Goal: Transaction & Acquisition: Purchase product/service

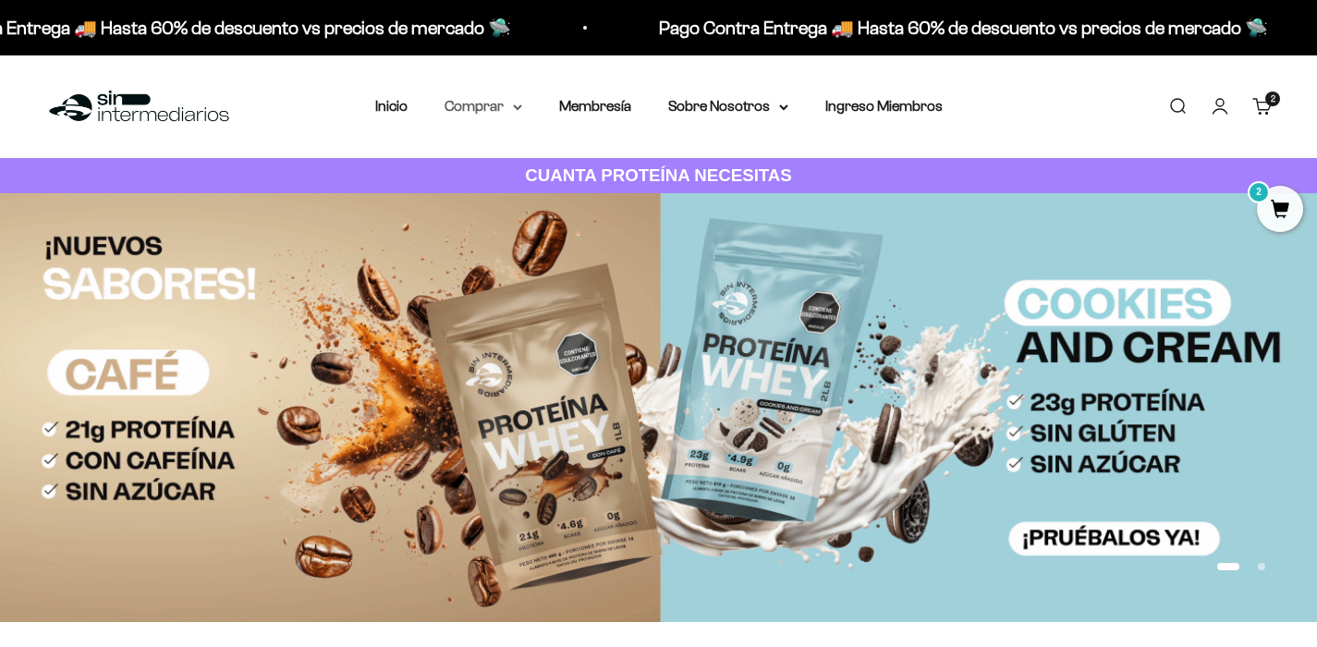
click at [479, 103] on summary "Comprar" at bounding box center [484, 106] width 78 height 24
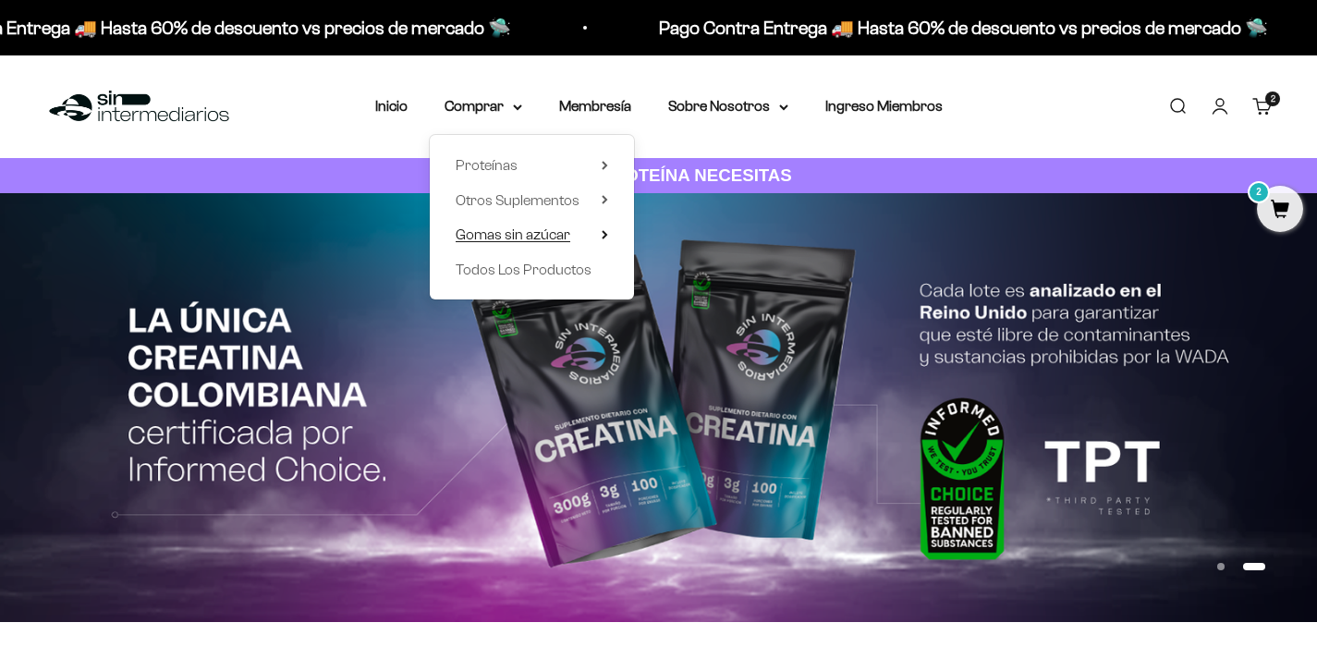
click at [537, 232] on span "Gomas sin azúcar" at bounding box center [513, 235] width 115 height 16
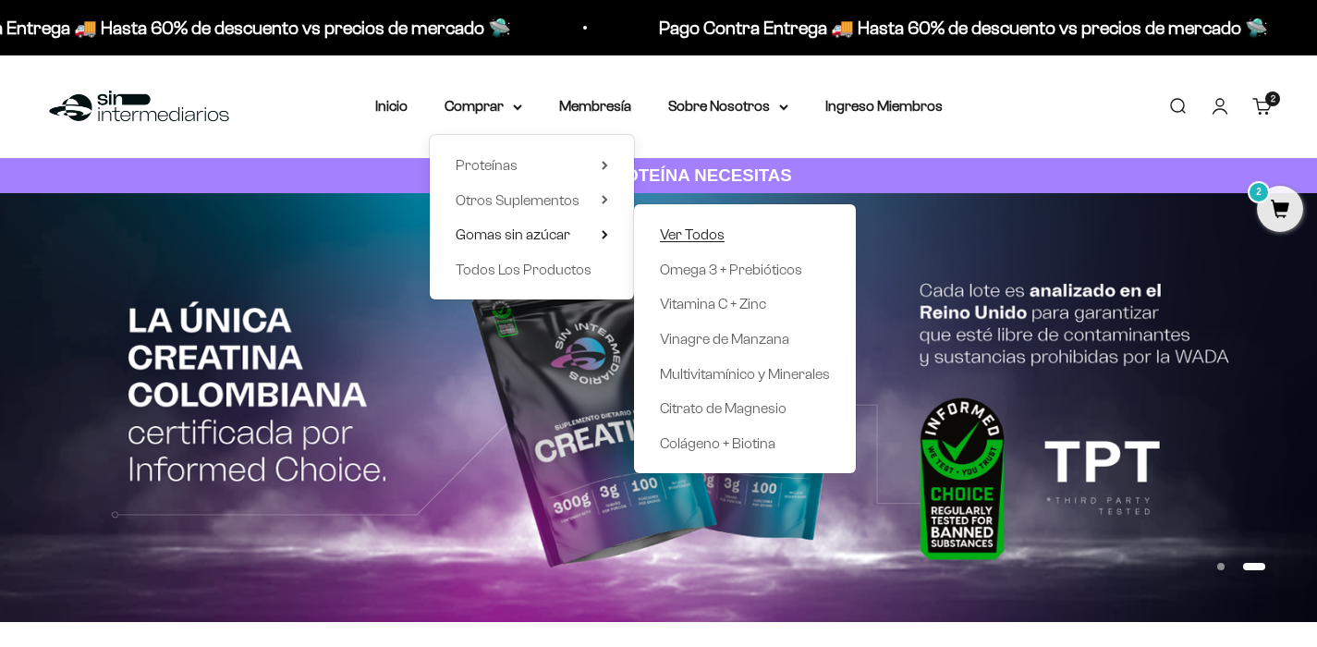
click at [696, 232] on span "Ver Todos" at bounding box center [692, 235] width 65 height 16
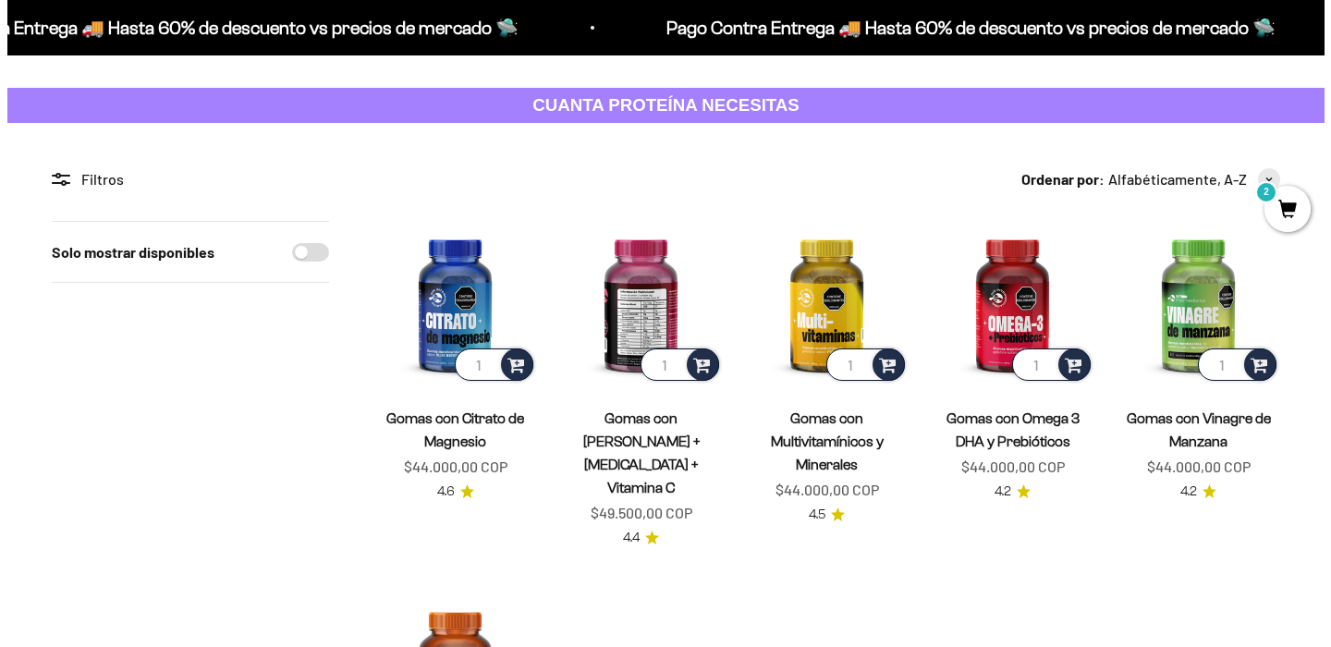
scroll to position [98, 0]
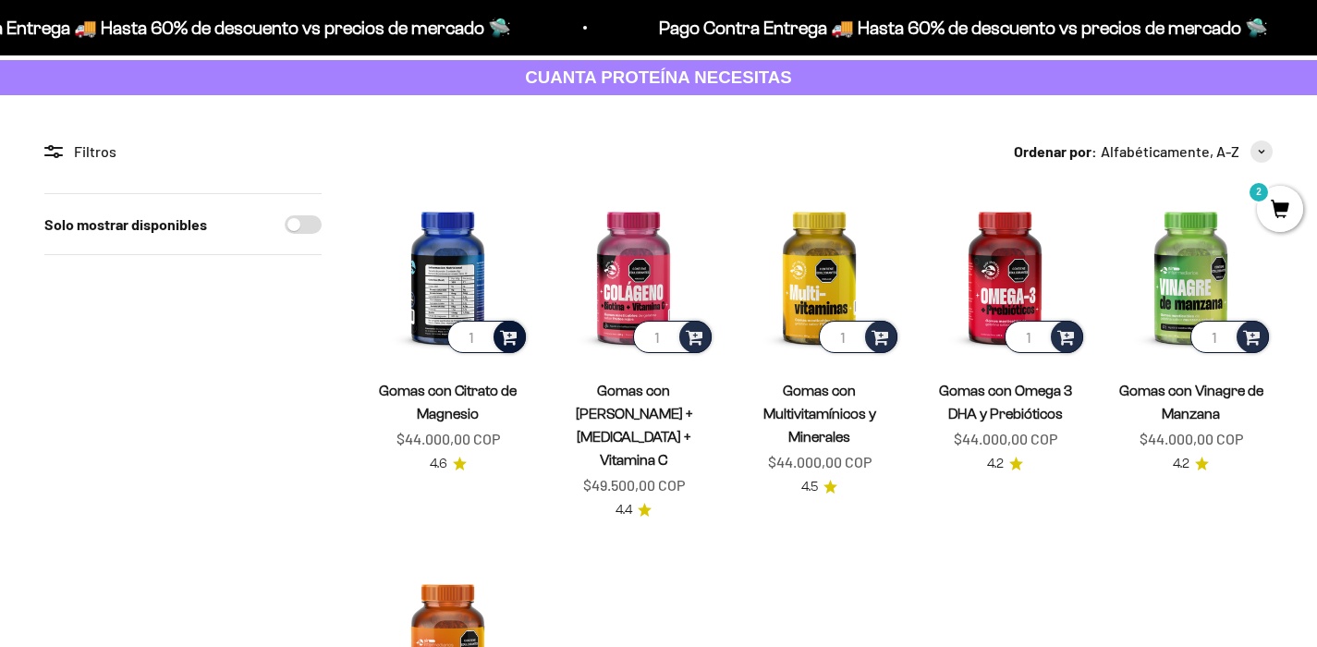
click at [509, 334] on span at bounding box center [509, 335] width 18 height 21
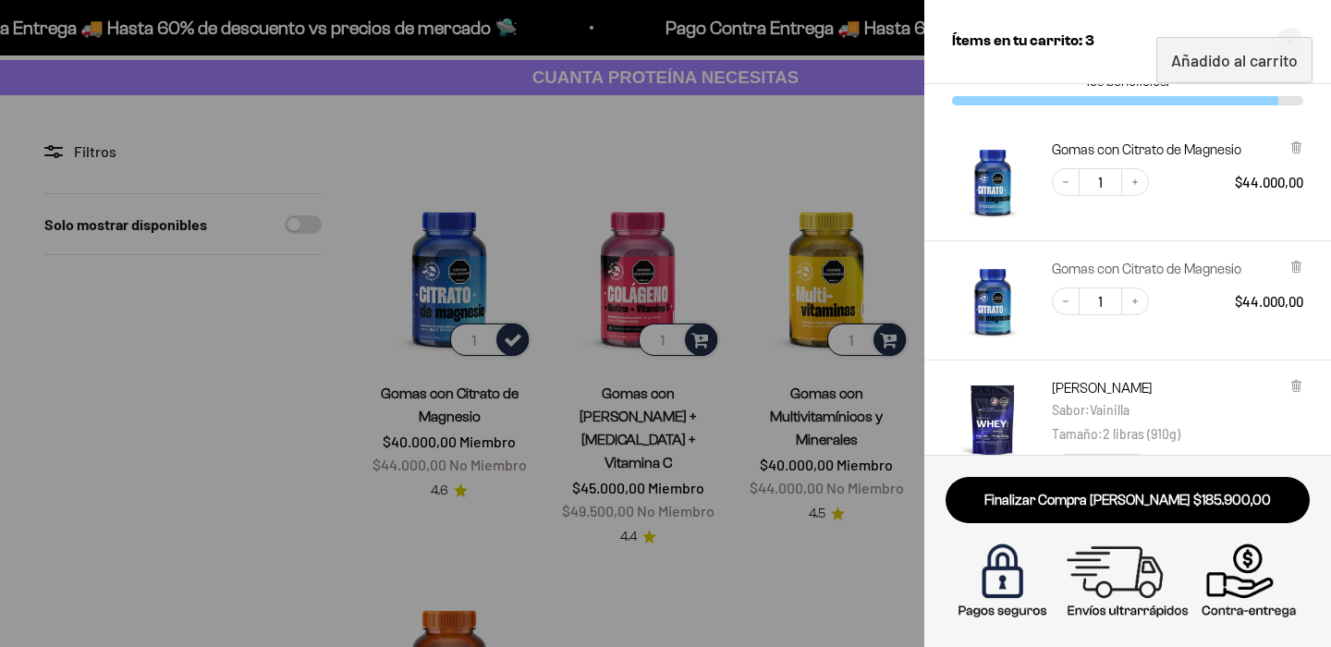
scroll to position [65, 0]
click at [1300, 265] on icon at bounding box center [1295, 267] width 7 height 9
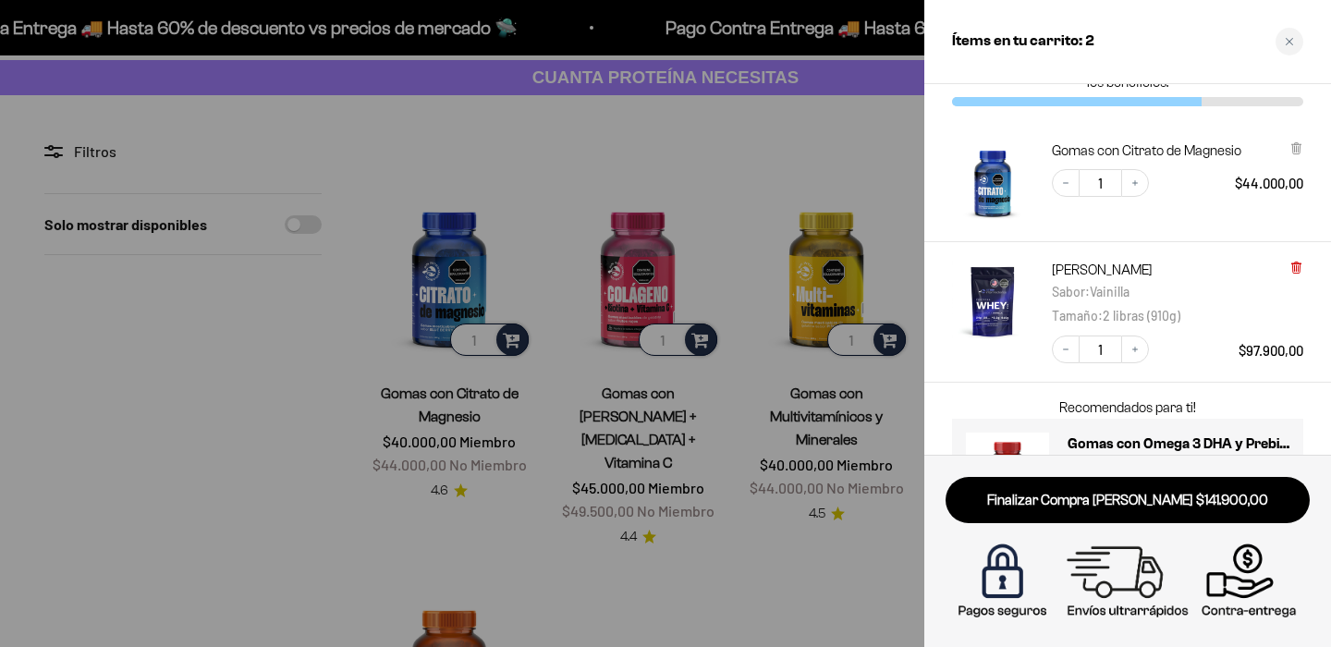
click at [1295, 266] on icon at bounding box center [1295, 267] width 7 height 9
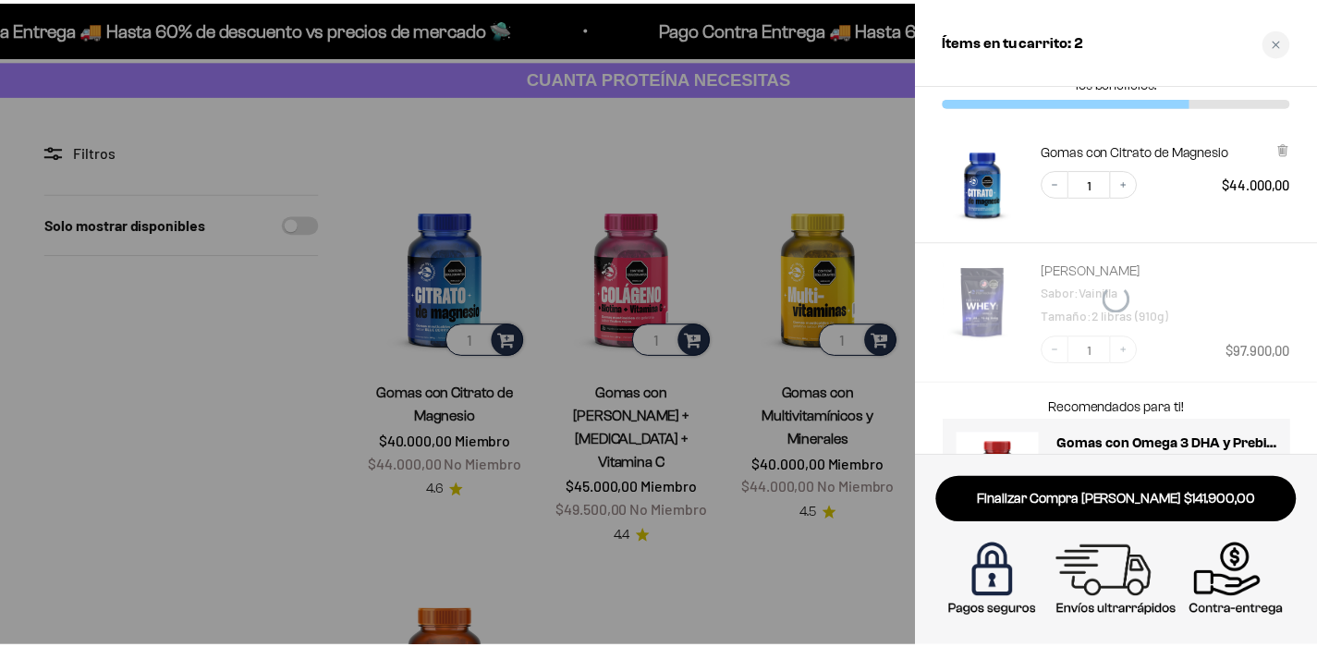
scroll to position [13, 0]
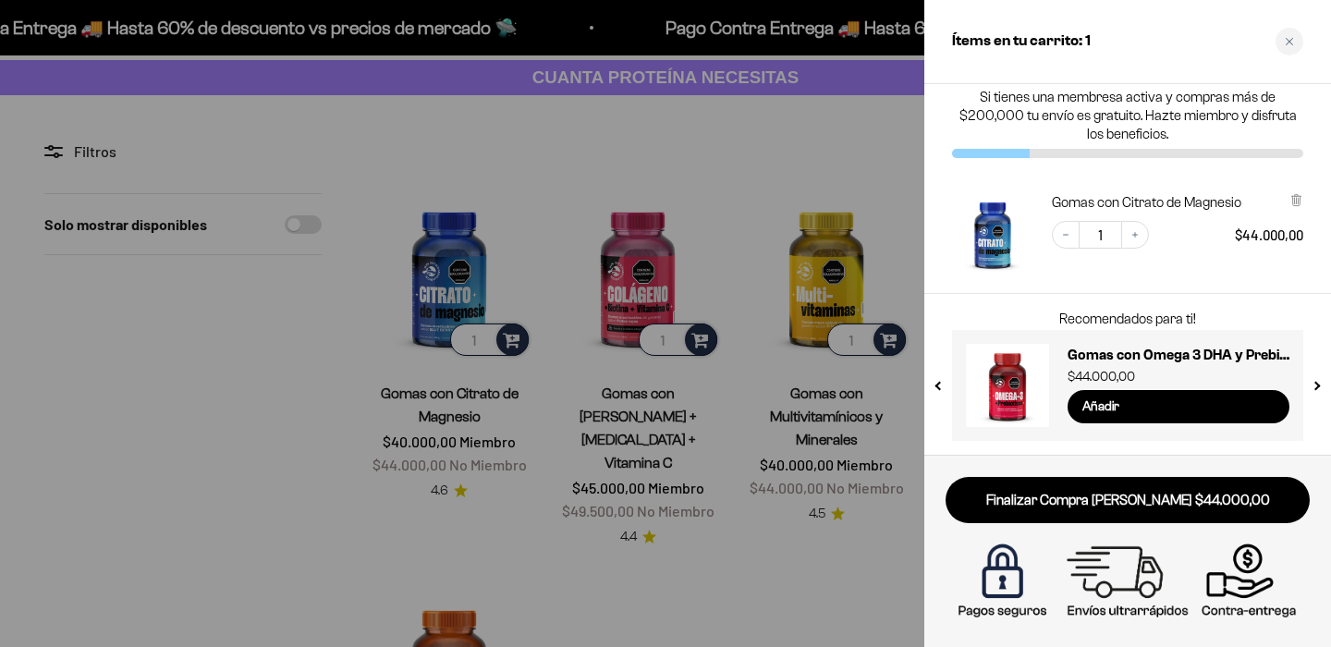
click at [729, 378] on div at bounding box center [665, 323] width 1331 height 647
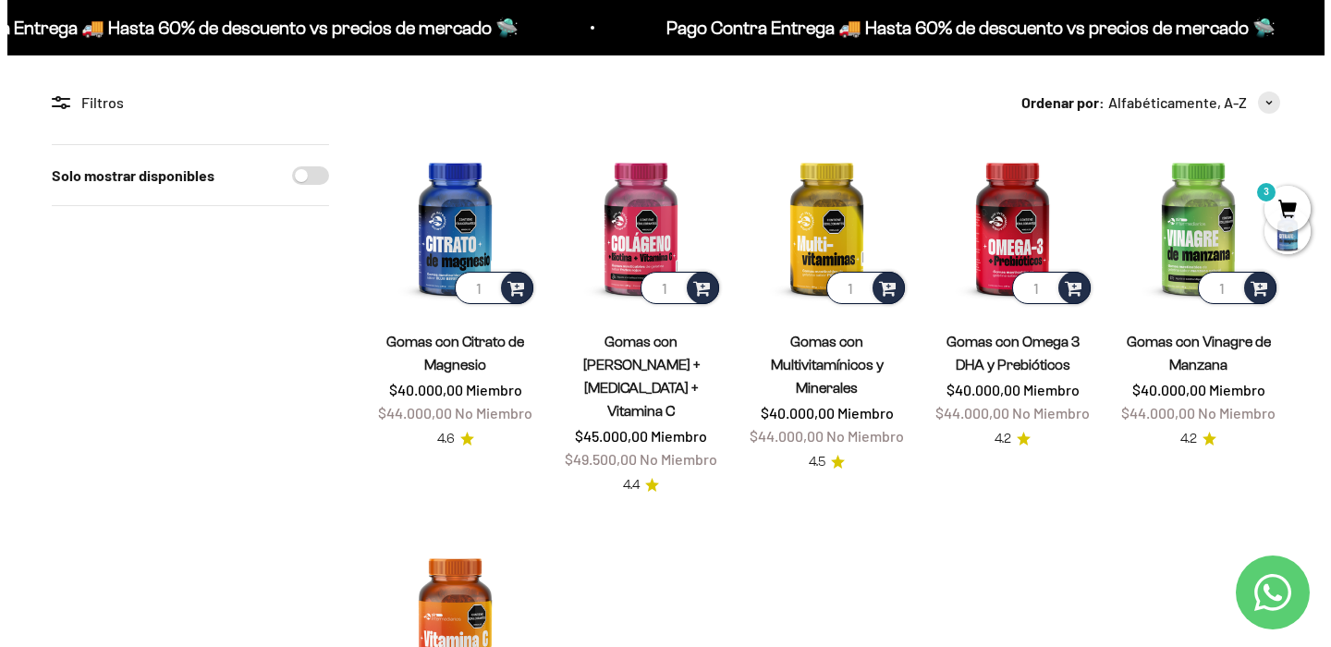
scroll to position [151, 0]
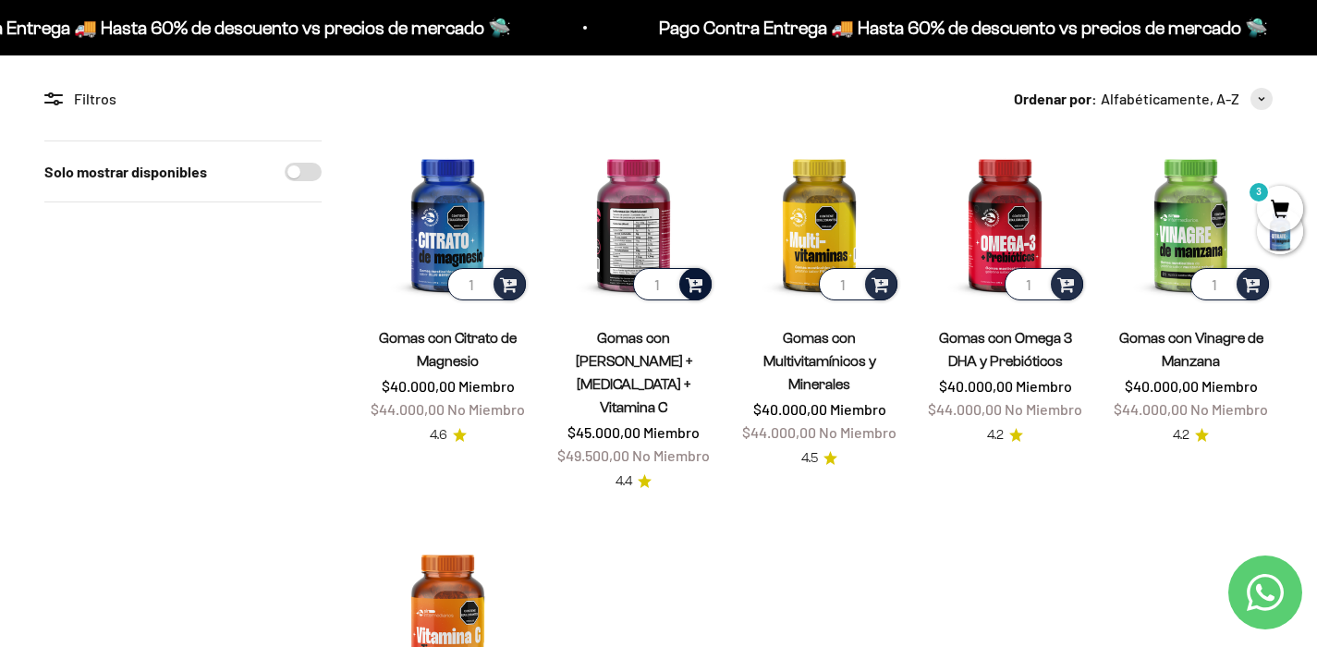
click at [701, 288] on span at bounding box center [695, 283] width 18 height 21
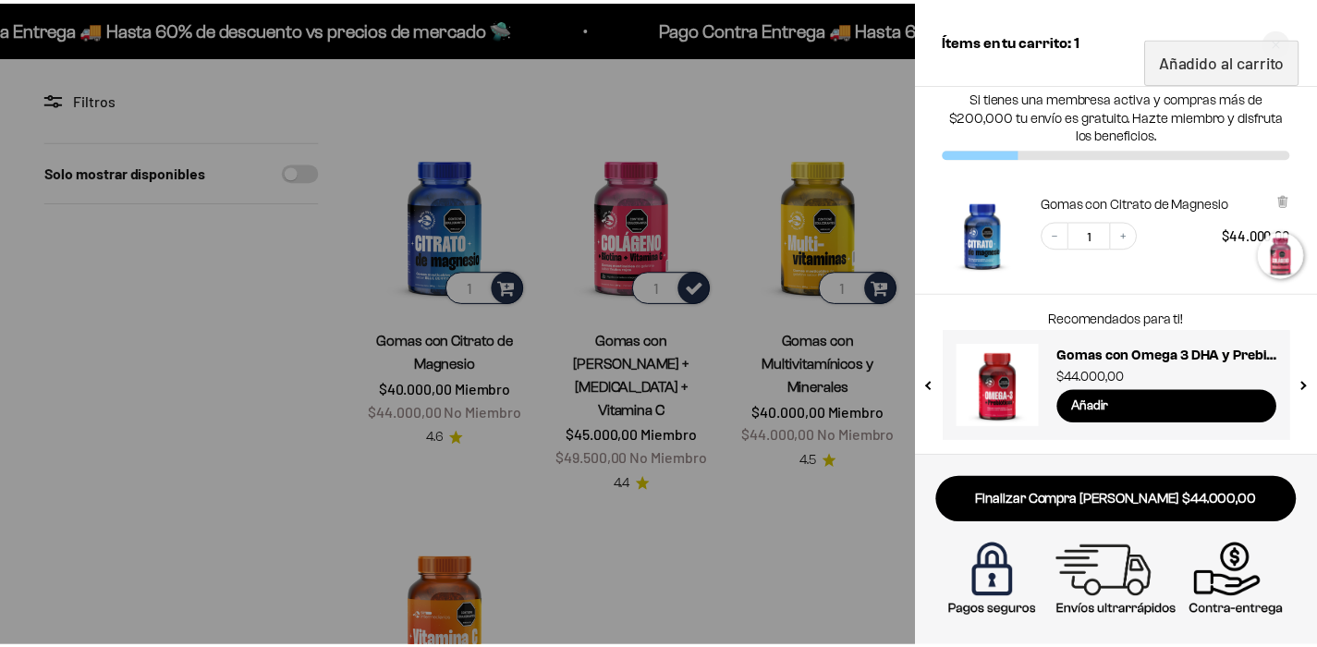
scroll to position [65, 0]
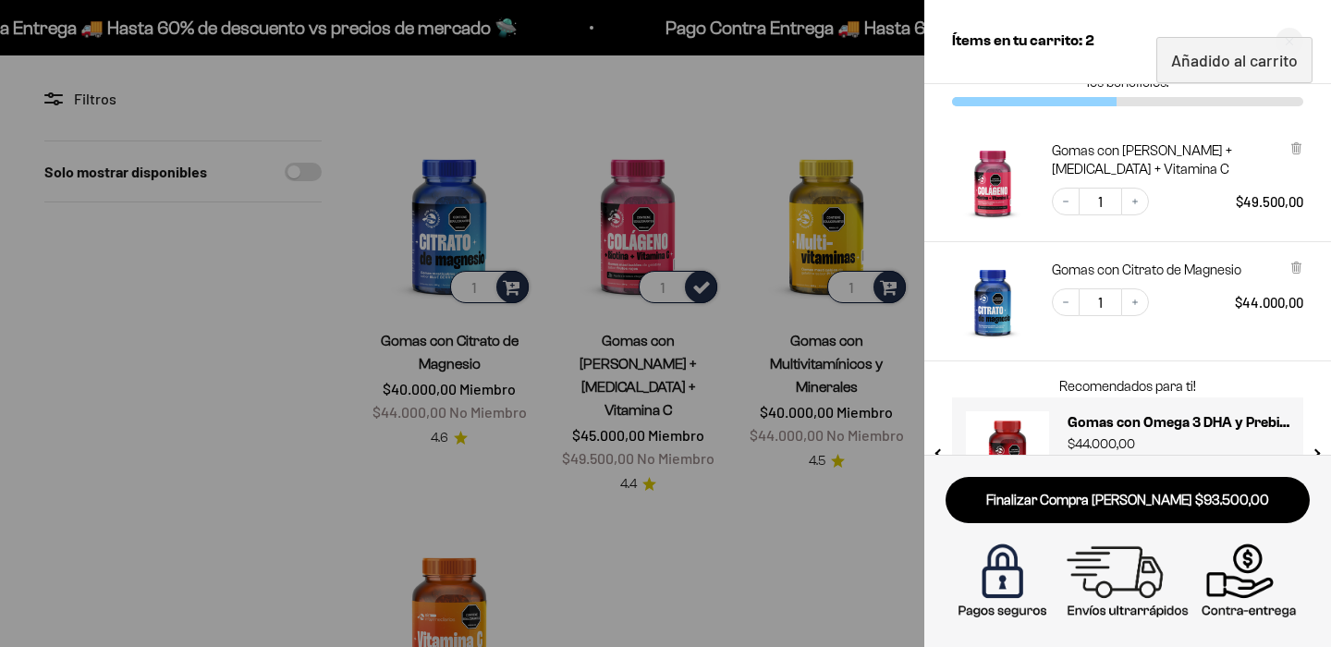
click at [895, 116] on div at bounding box center [665, 323] width 1331 height 647
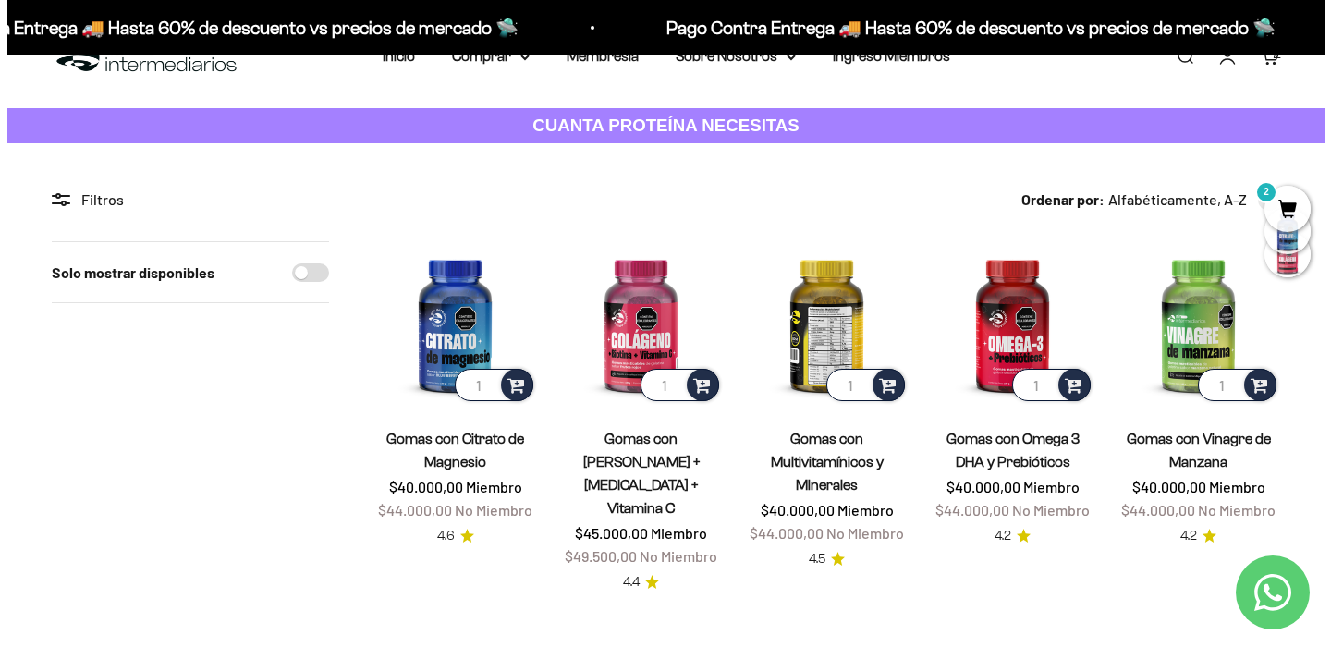
scroll to position [0, 0]
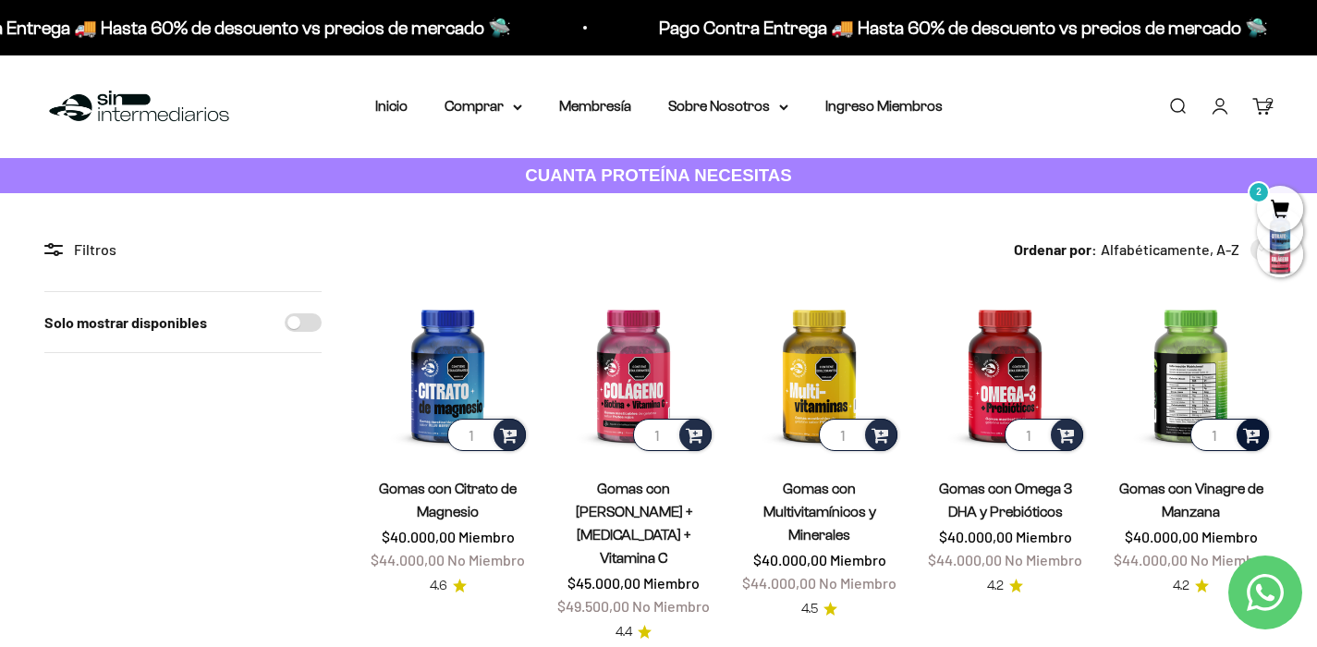
click at [1250, 428] on span at bounding box center [1252, 433] width 18 height 21
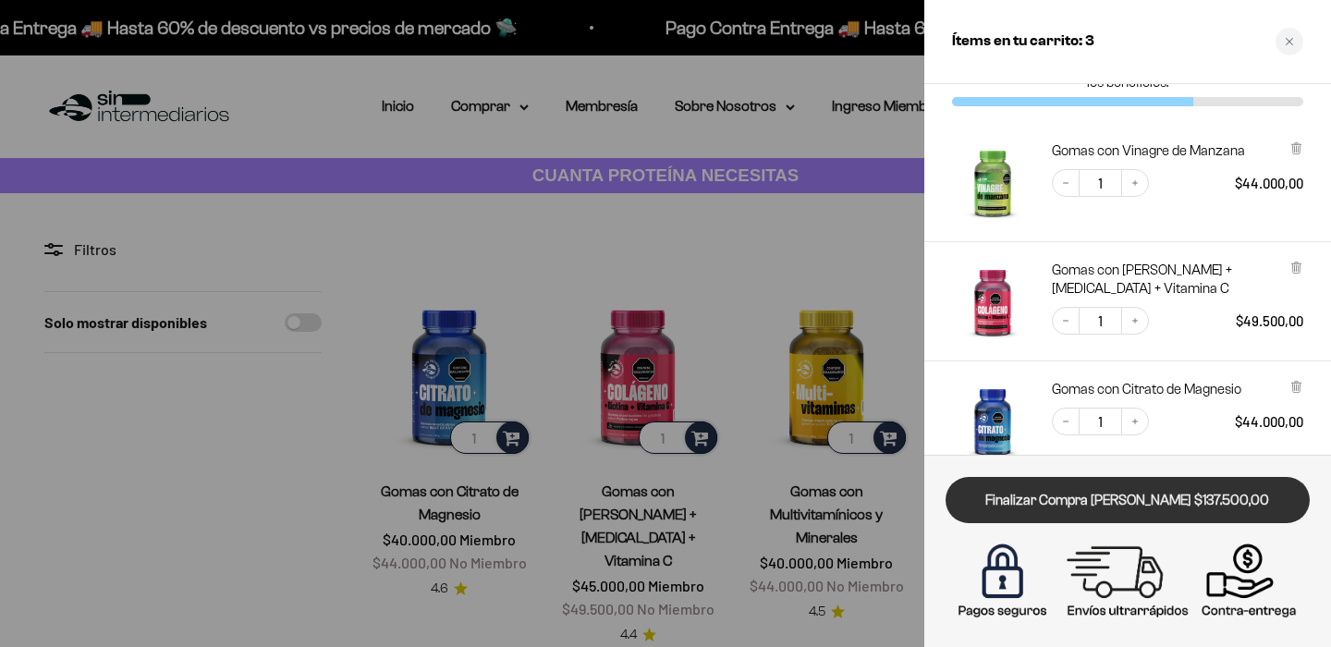
click at [1130, 507] on link "Finalizar Compra [PERSON_NAME] $137.500,00" at bounding box center [1128, 500] width 364 height 47
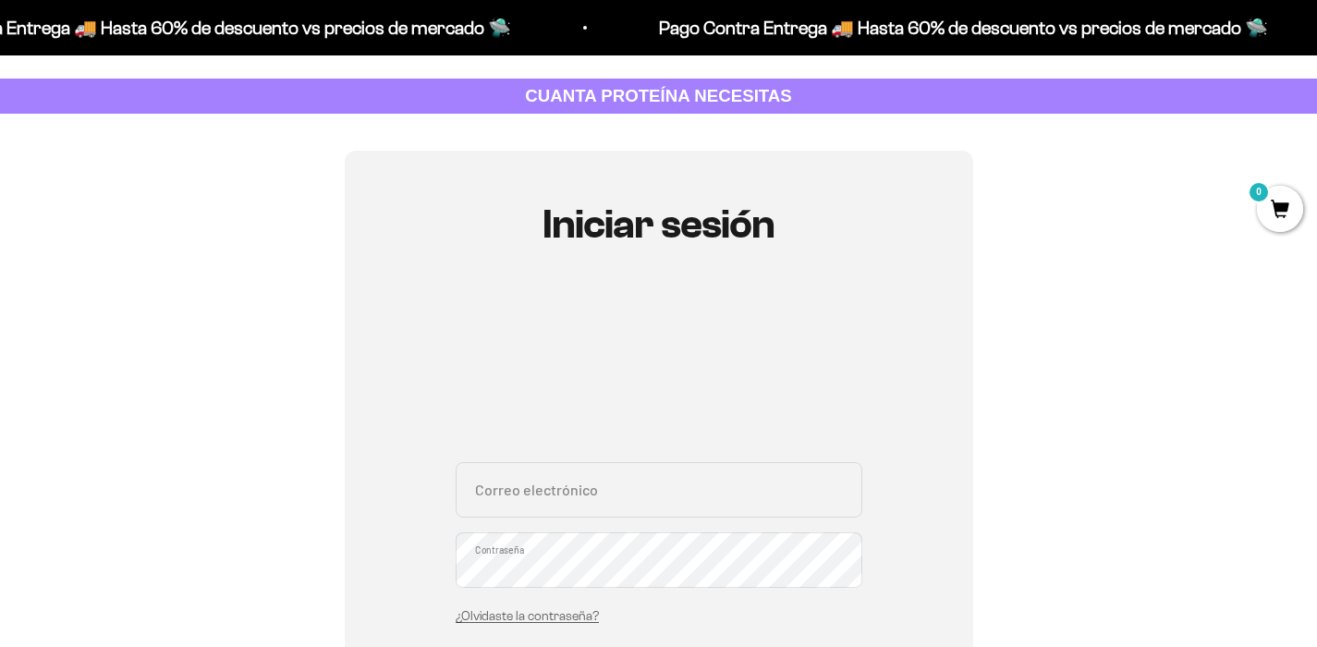
scroll to position [185, 0]
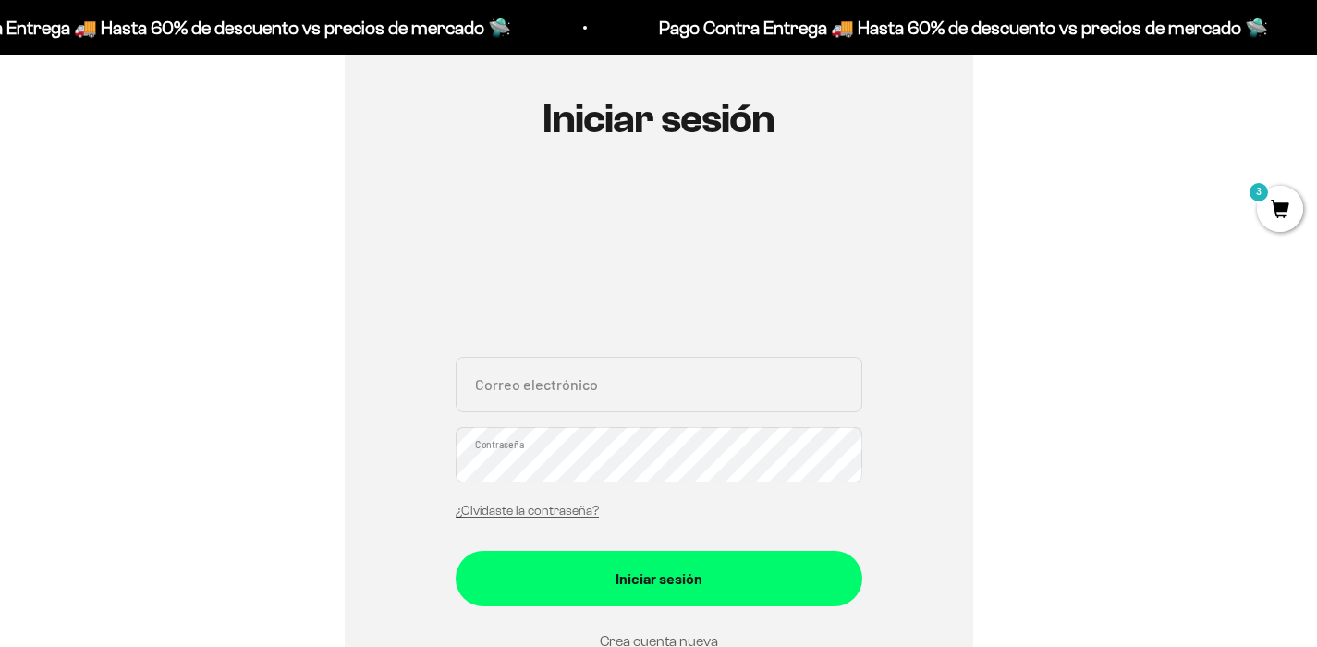
click at [723, 386] on input "Correo electrónico" at bounding box center [659, 384] width 407 height 55
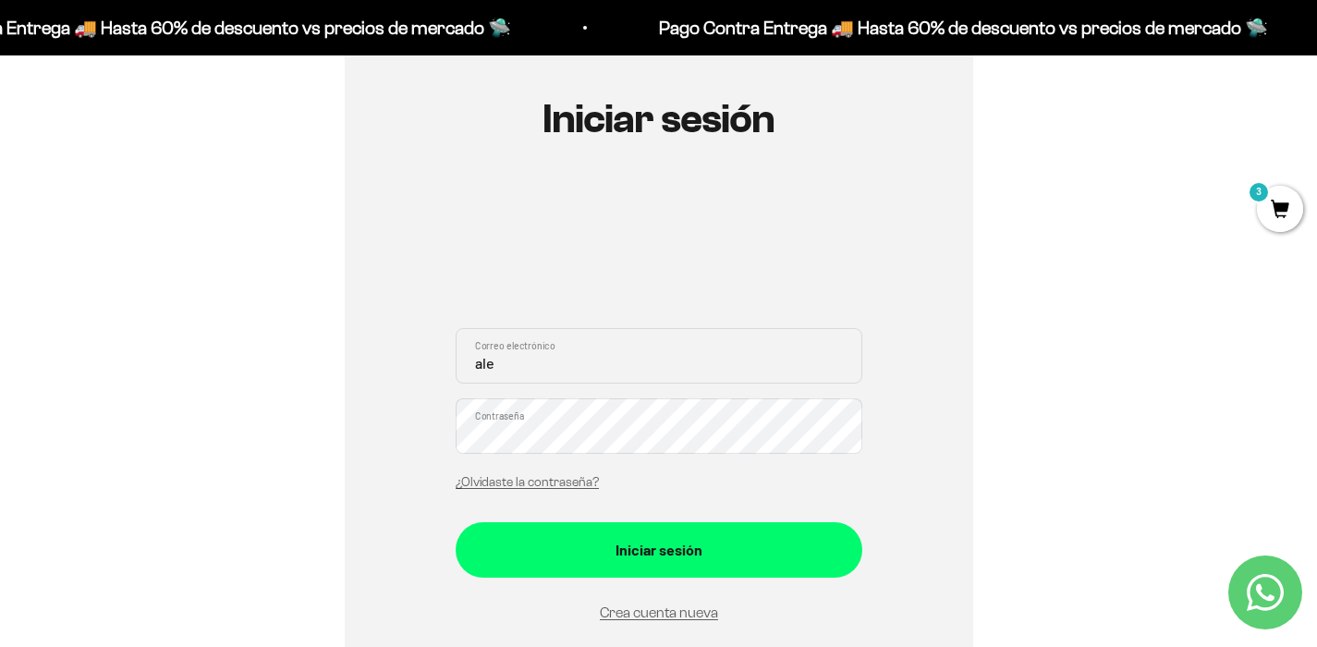
type input "ale"
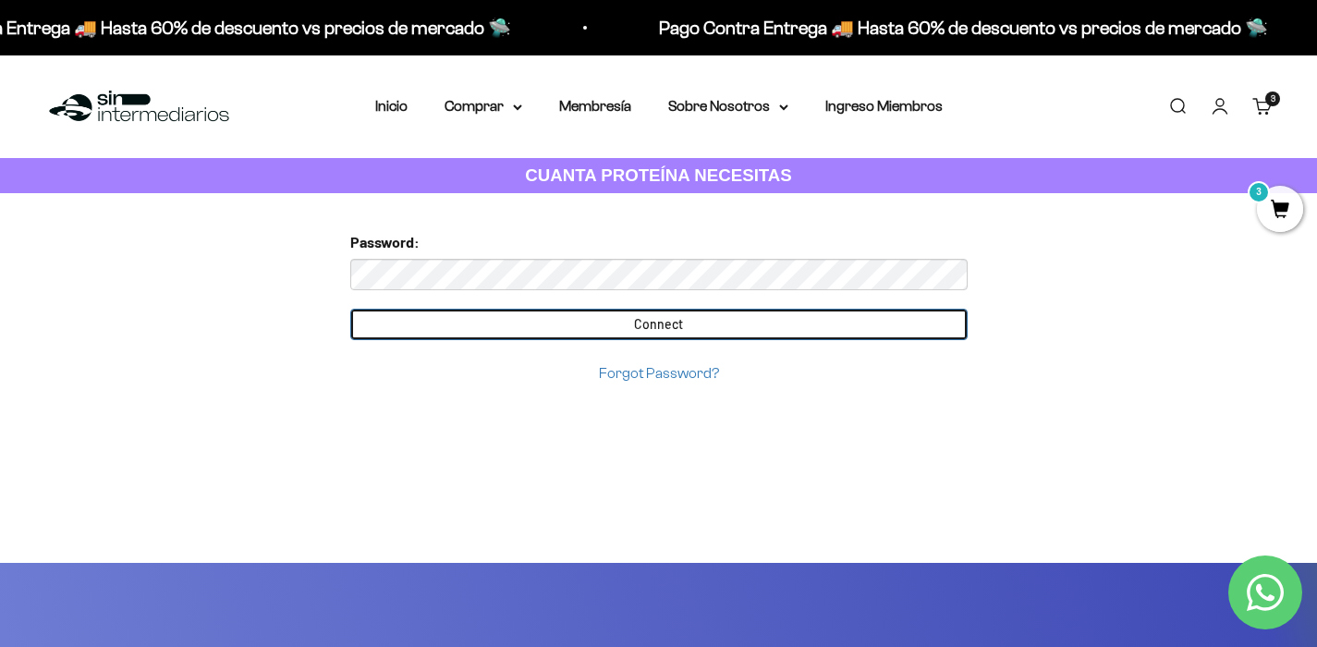
click at [626, 324] on input "Connect" at bounding box center [659, 324] width 618 height 31
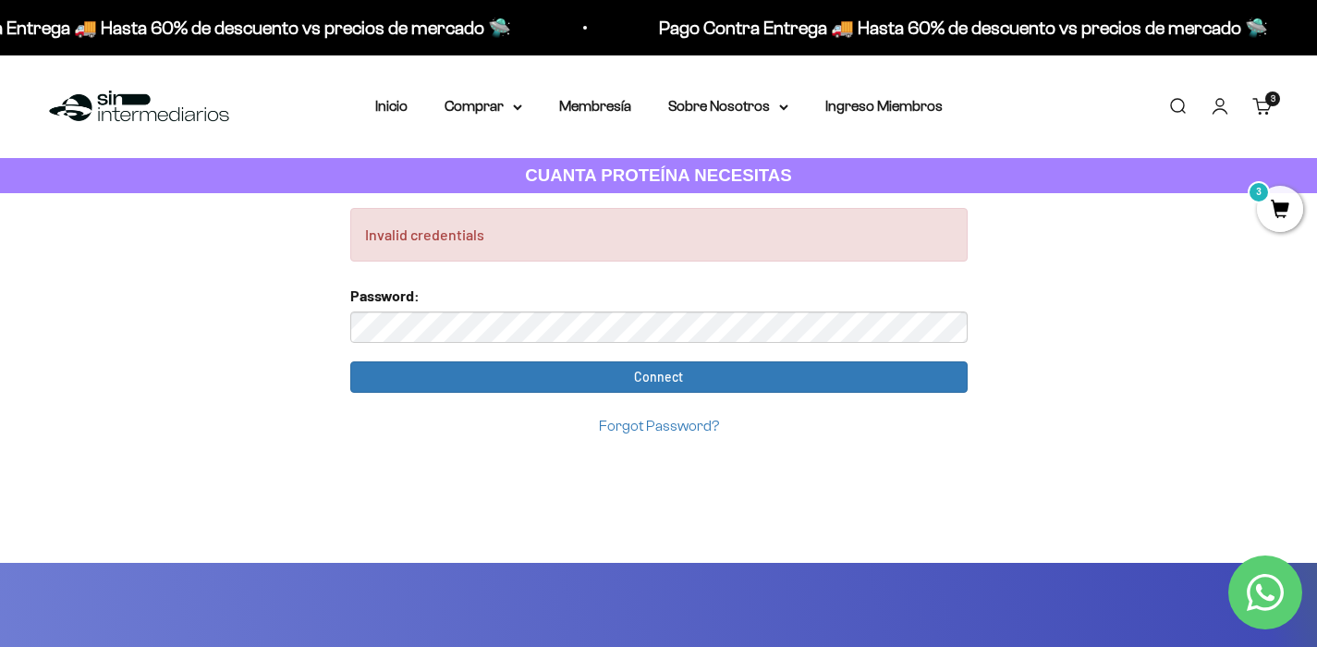
click at [1267, 102] on cart-count "3 artículos 3" at bounding box center [1273, 99] width 15 height 15
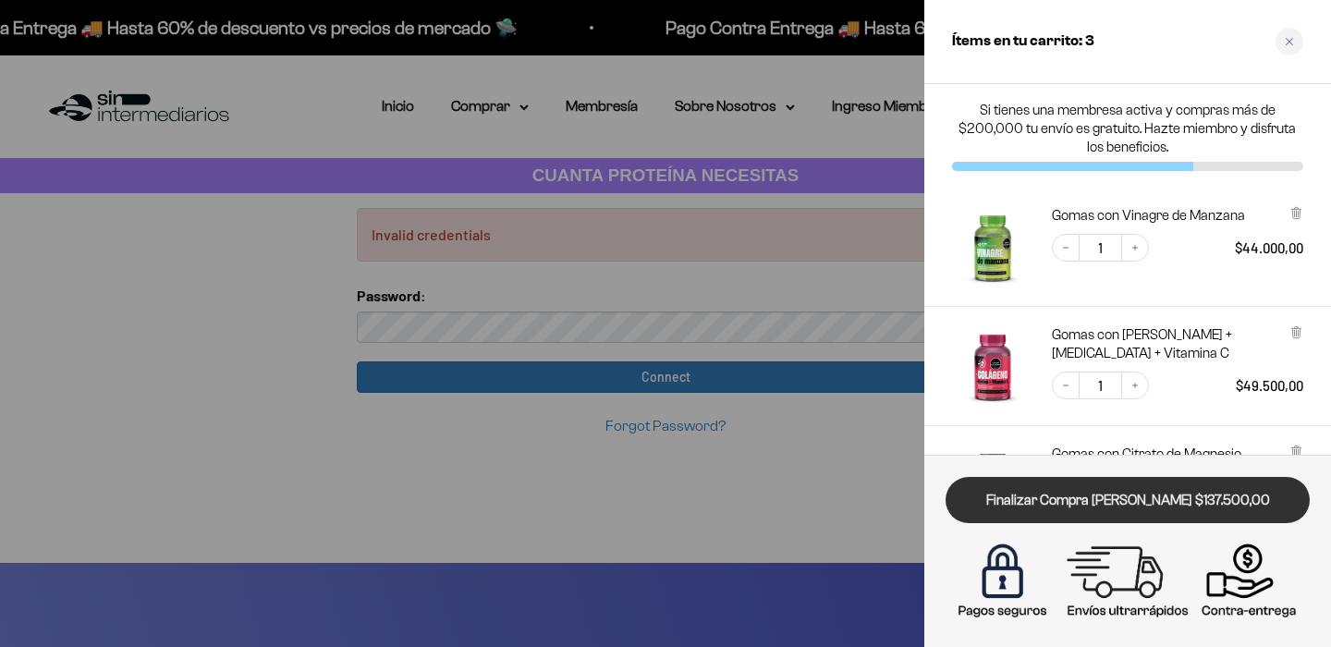
click at [1046, 492] on link "Finalizar Compra [PERSON_NAME] $137.500,00" at bounding box center [1128, 500] width 364 height 47
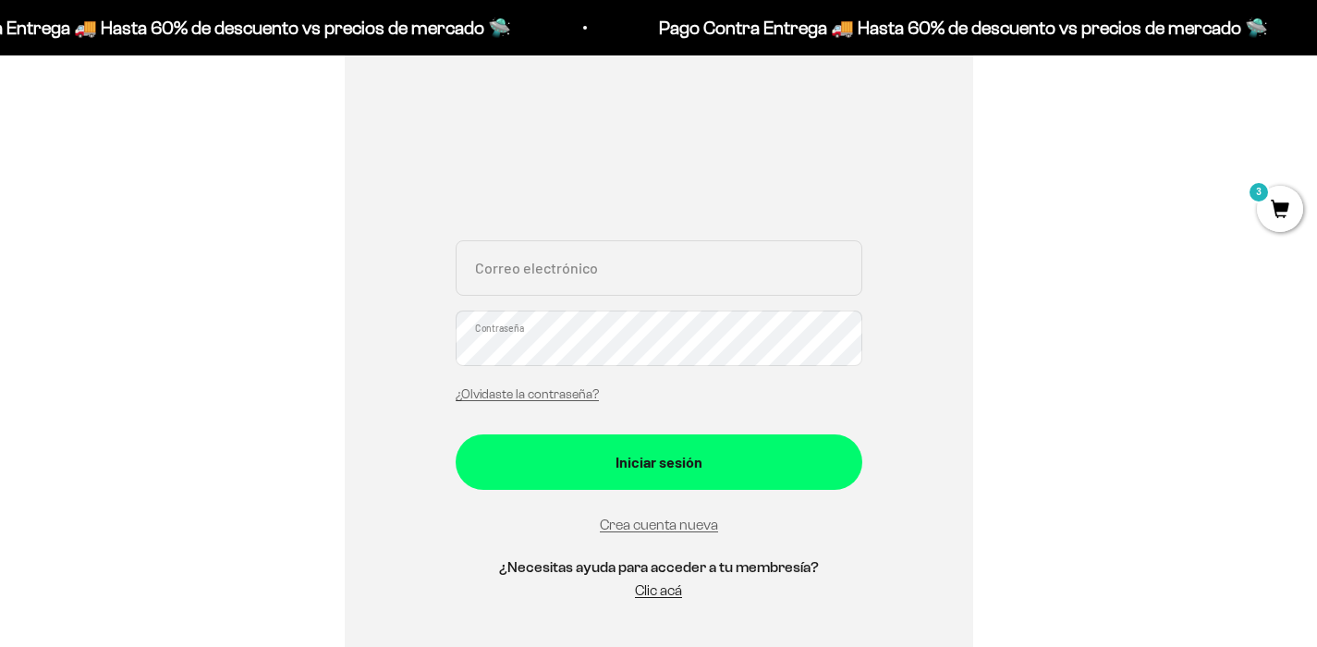
scroll to position [272, 0]
